Goal: Submit feedback/report problem

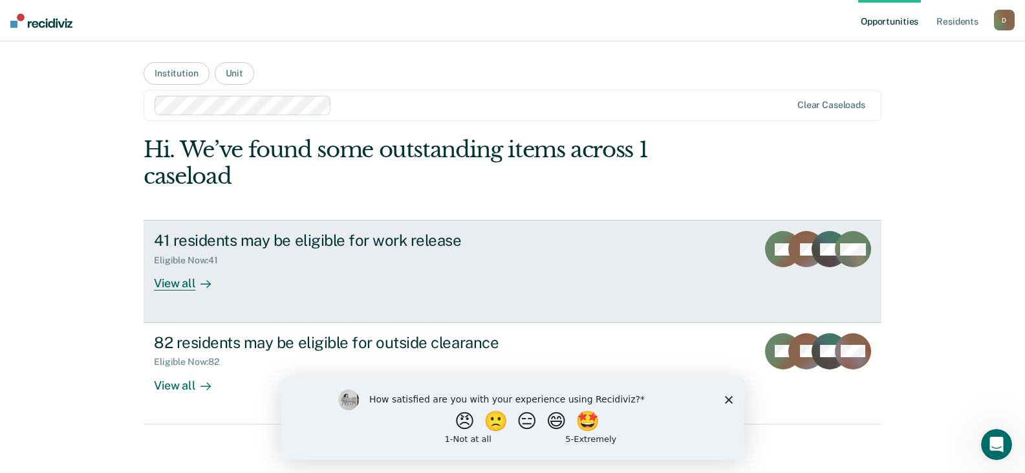
click at [167, 281] on div "View all" at bounding box center [190, 278] width 72 height 25
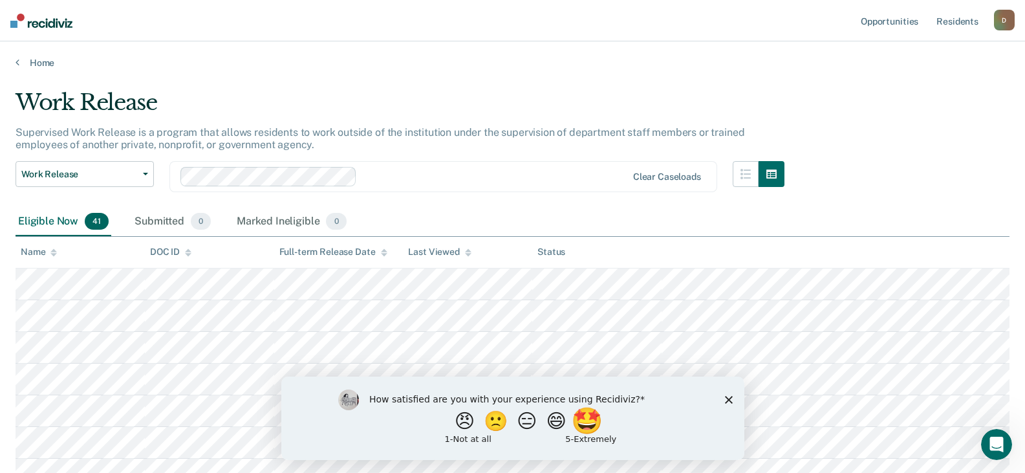
click at [588, 422] on button "🤩" at bounding box center [587, 420] width 35 height 26
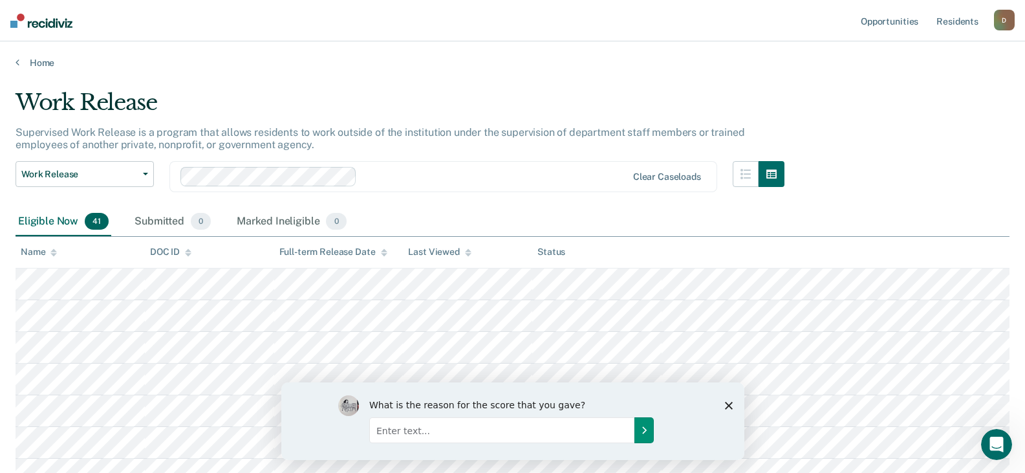
click at [645, 436] on button "Submit your response" at bounding box center [643, 429] width 19 height 26
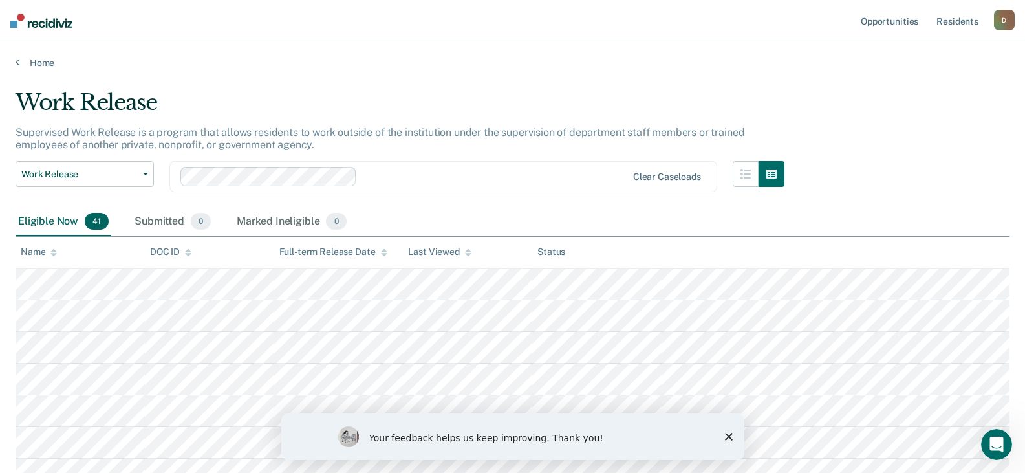
click at [726, 436] on icon "Close survey" at bounding box center [728, 437] width 8 height 8
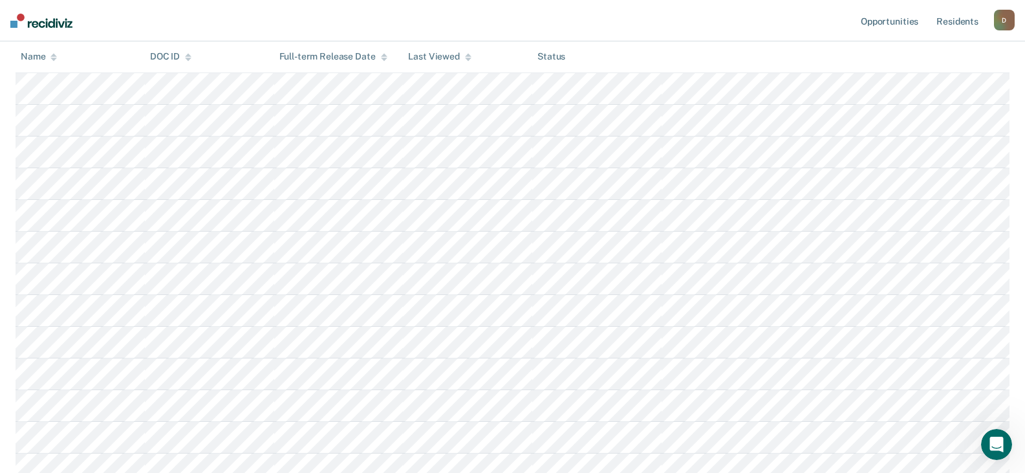
scroll to position [323, 0]
